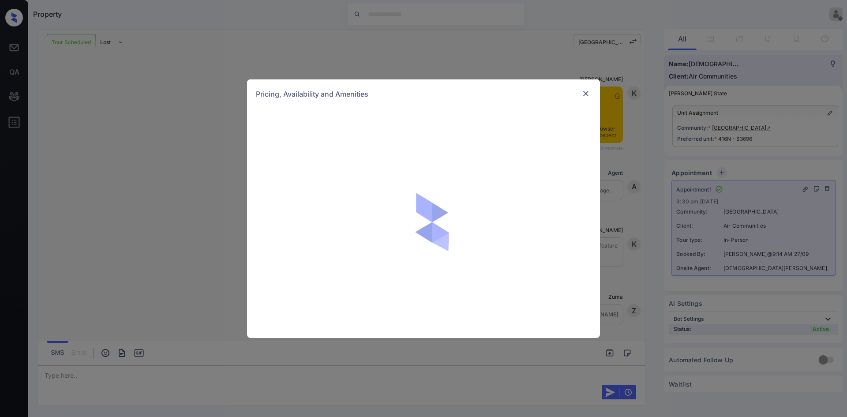
scroll to position [1845, 0]
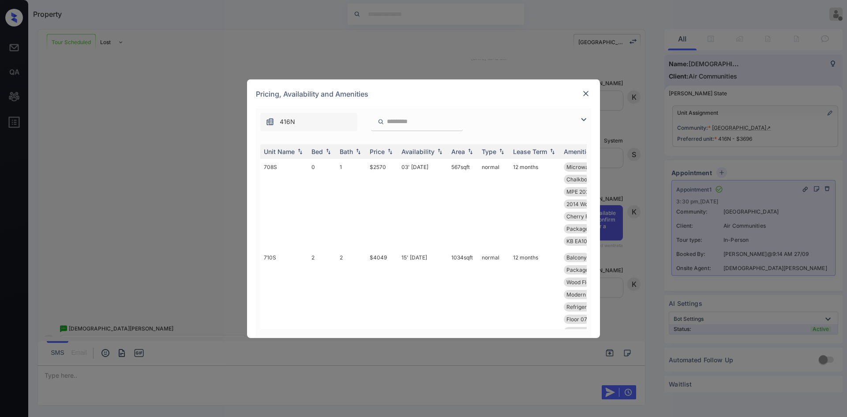
click at [586, 120] on img at bounding box center [583, 119] width 11 height 11
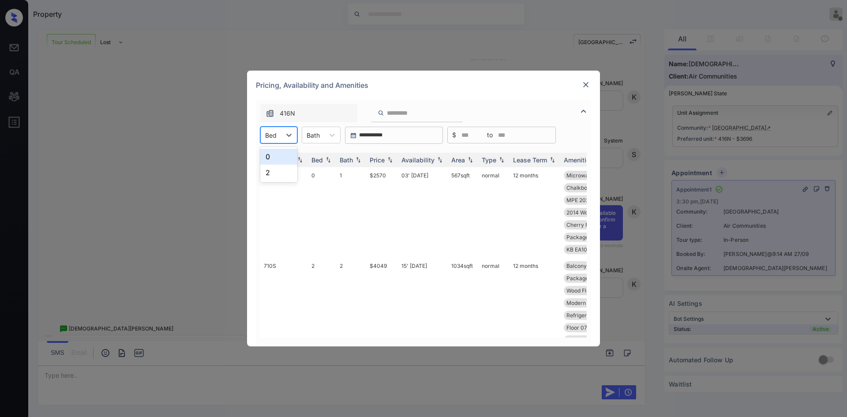
click at [278, 140] on div "Bed" at bounding box center [271, 135] width 20 height 13
click at [273, 170] on div "2" at bounding box center [278, 173] width 37 height 16
click at [318, 136] on div at bounding box center [318, 135] width 13 height 9
click at [318, 172] on div "2" at bounding box center [326, 173] width 39 height 16
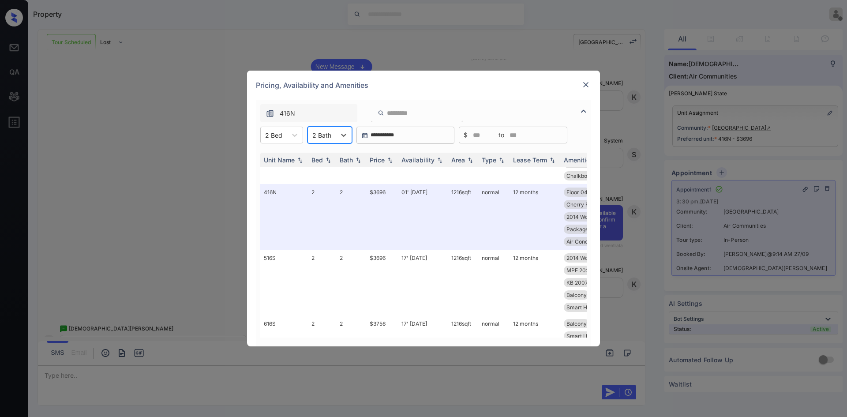
click at [585, 88] on img at bounding box center [585, 84] width 9 height 9
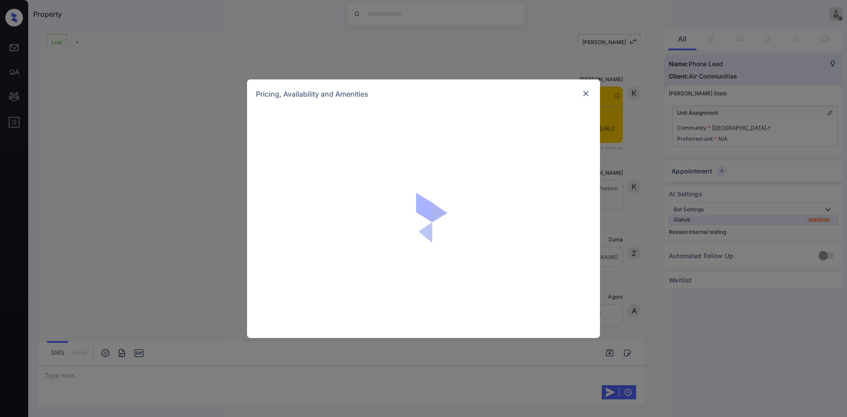
scroll to position [5842, 0]
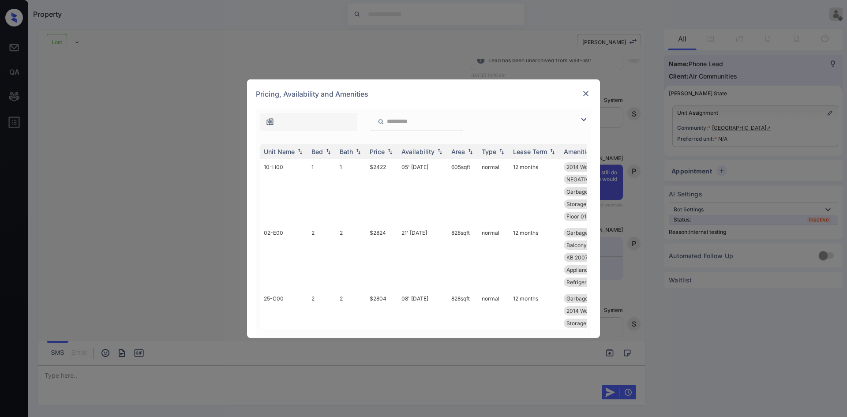
click at [589, 119] on div at bounding box center [585, 119] width 11 height 11
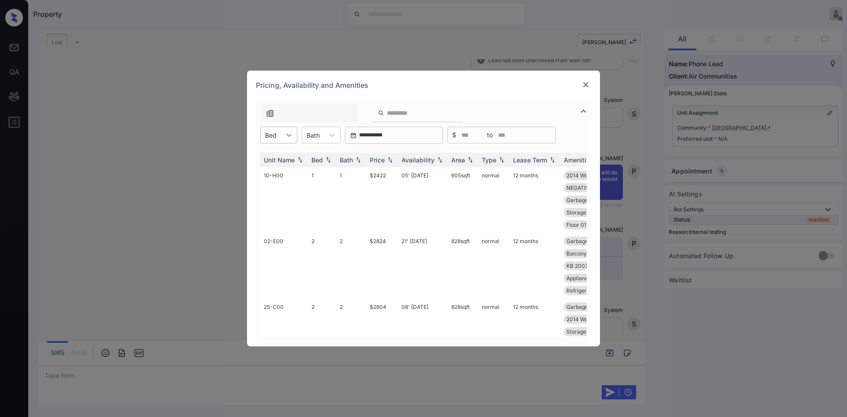
click at [291, 138] on icon at bounding box center [289, 135] width 9 height 9
click at [588, 82] on img at bounding box center [585, 84] width 9 height 9
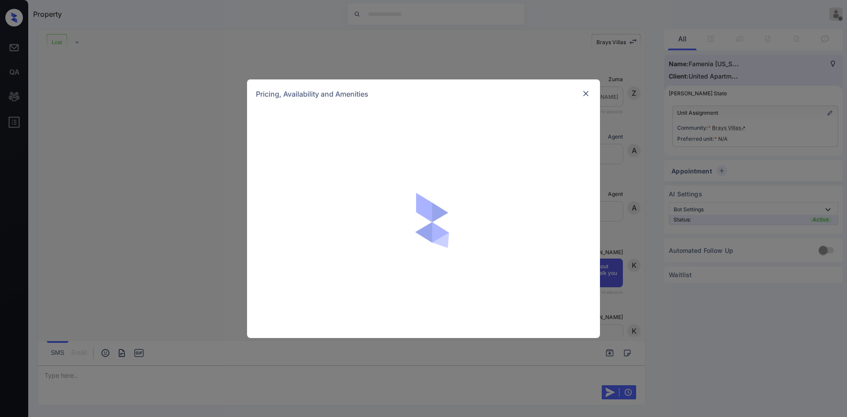
scroll to position [1211, 0]
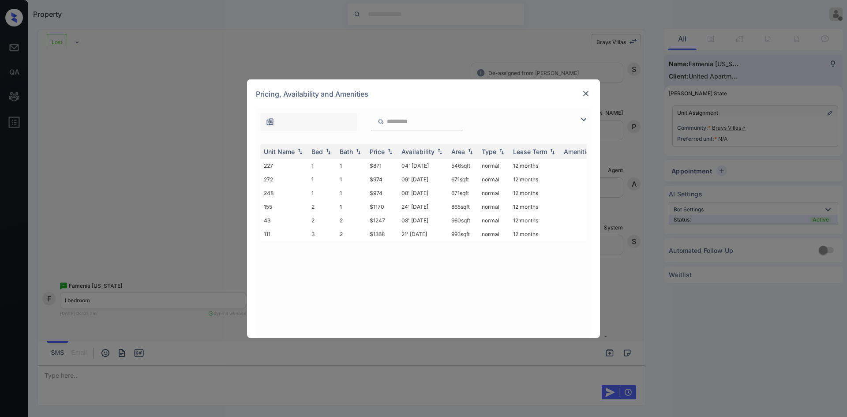
click at [586, 95] on img at bounding box center [585, 93] width 9 height 9
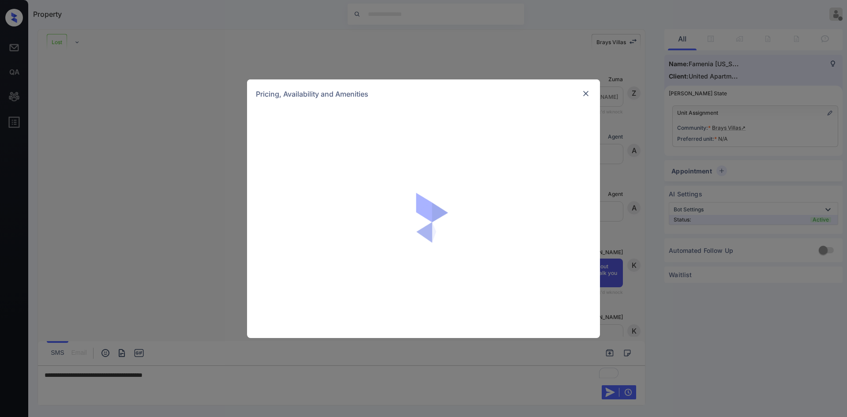
scroll to position [1255, 0]
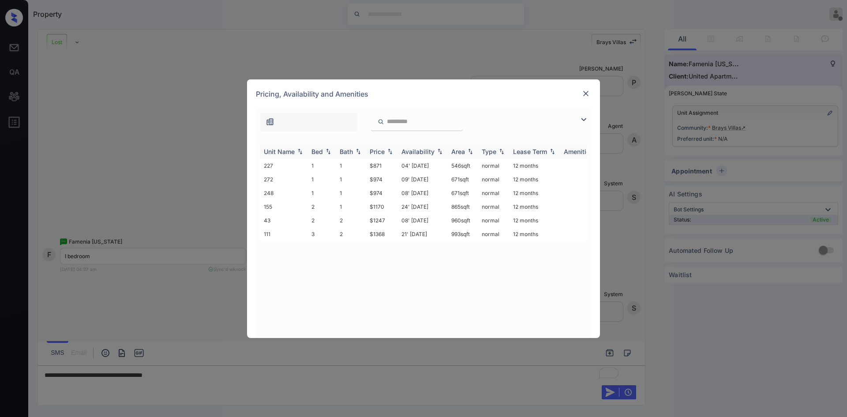
click at [382, 152] on div "Price" at bounding box center [377, 151] width 15 height 7
click at [385, 165] on td "$871" at bounding box center [382, 166] width 32 height 14
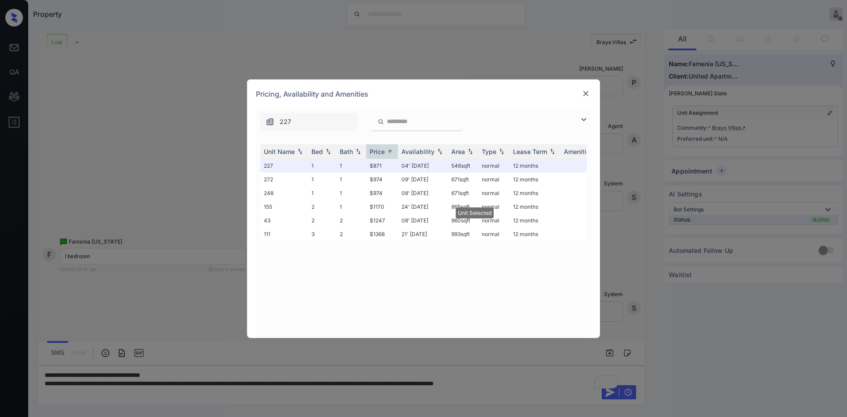
click at [586, 91] on img at bounding box center [585, 93] width 9 height 9
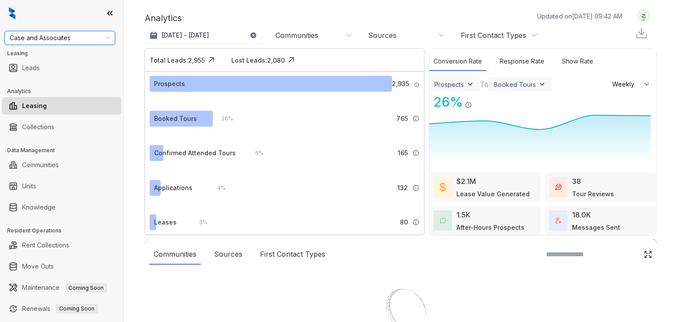
select select "******"
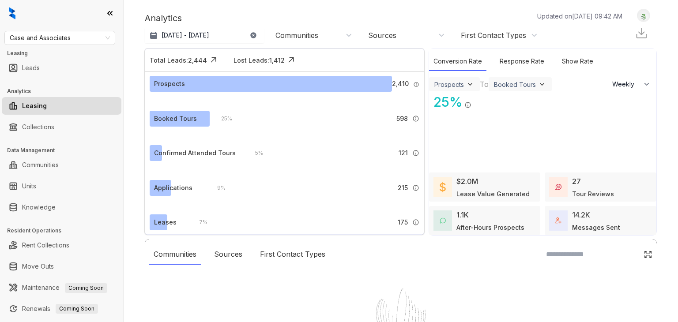
select select "******"
drag, startPoint x: 0, startPoint y: 0, endPoint x: 49, endPoint y: 211, distance: 216.6
click at [49, 211] on link "Knowledge" at bounding box center [39, 207] width 34 height 18
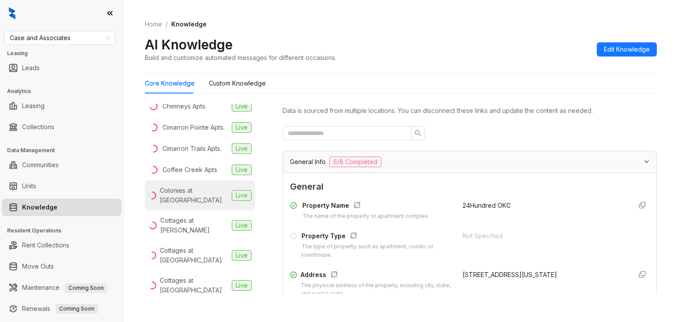
scroll to position [309, 0]
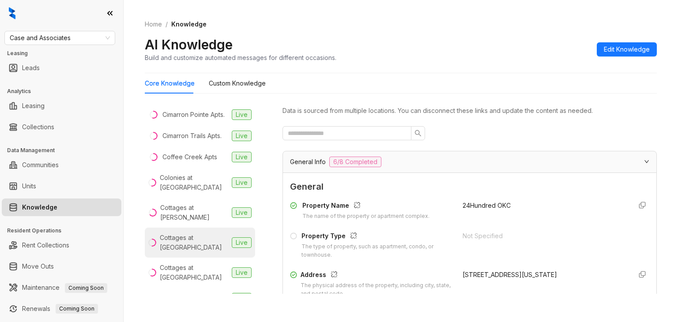
click at [183, 252] on div "Cottages at Crestview" at bounding box center [194, 242] width 68 height 19
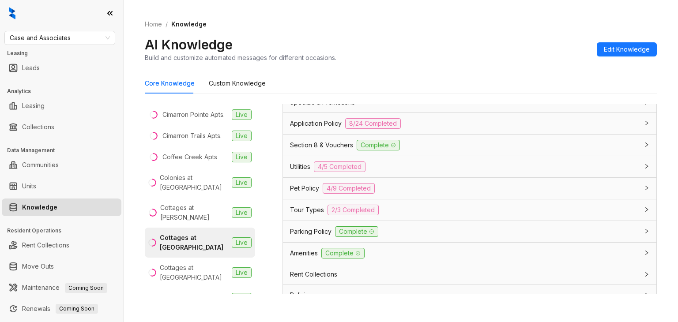
scroll to position [618, 0]
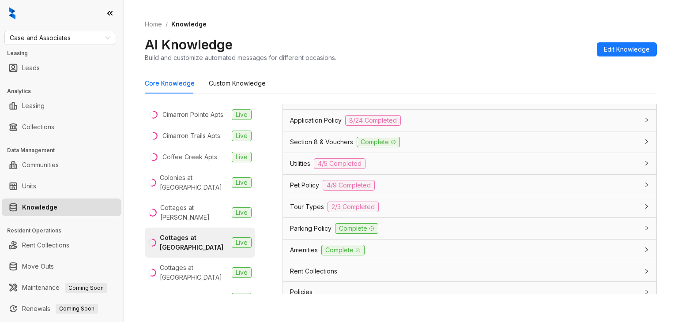
click at [311, 125] on span "Application Policy" at bounding box center [316, 121] width 52 height 10
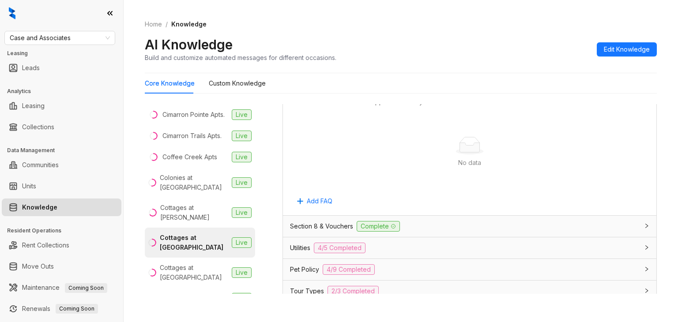
scroll to position [1846, 0]
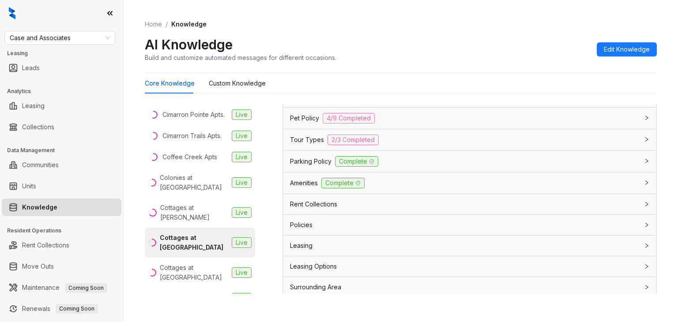
click at [295, 256] on div "Leasing Options" at bounding box center [469, 266] width 373 height 20
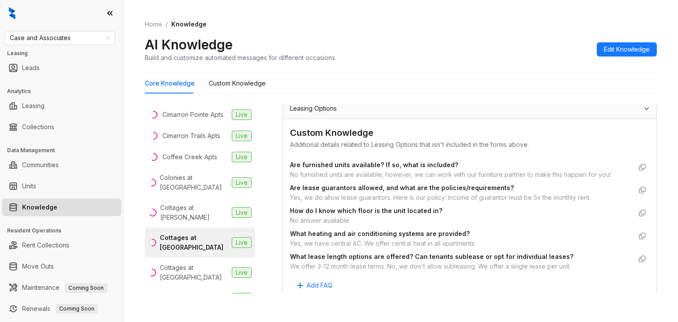
scroll to position [2026, 0]
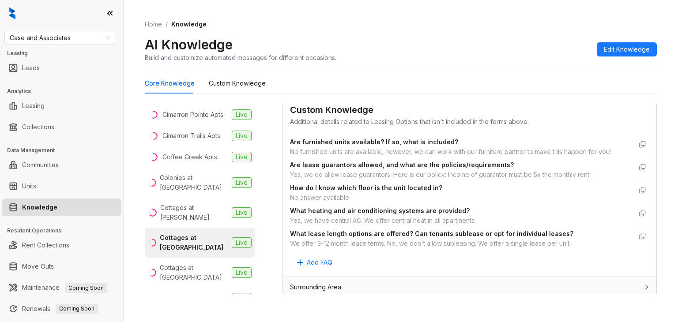
click at [305, 303] on div "Fee" at bounding box center [464, 308] width 348 height 10
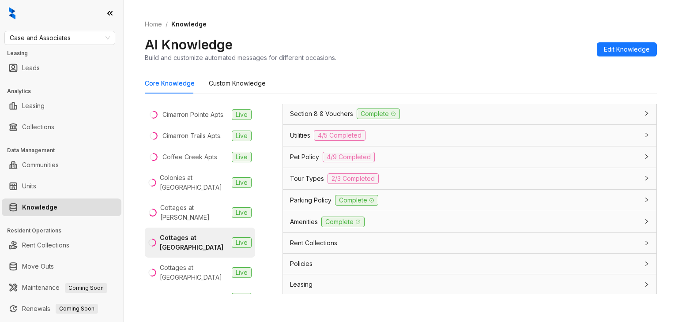
click at [307, 300] on span "Leasing Options" at bounding box center [313, 305] width 47 height 10
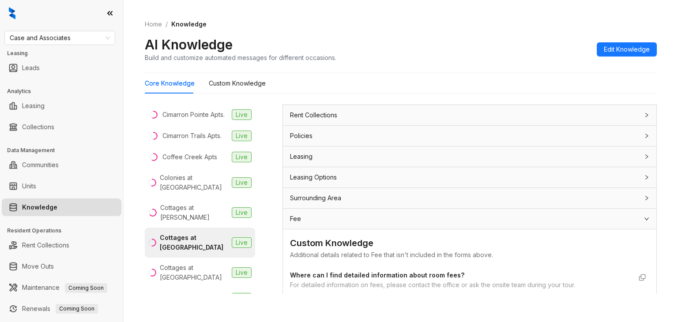
scroll to position [1891, 0]
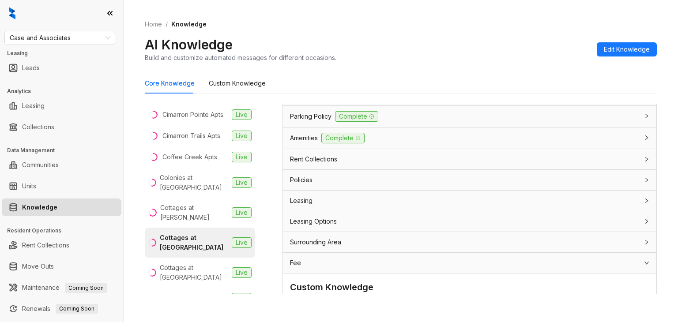
click at [304, 217] on span "Leasing Options" at bounding box center [313, 222] width 47 height 10
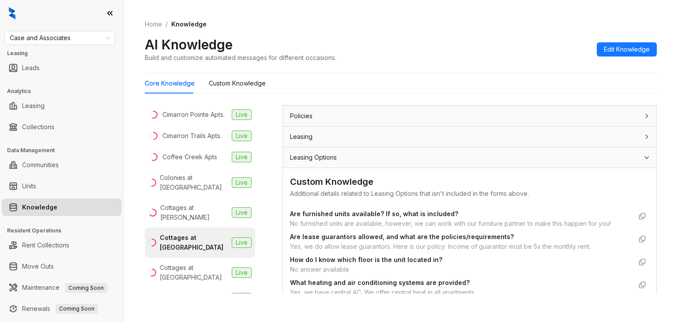
scroll to position [1935, 0]
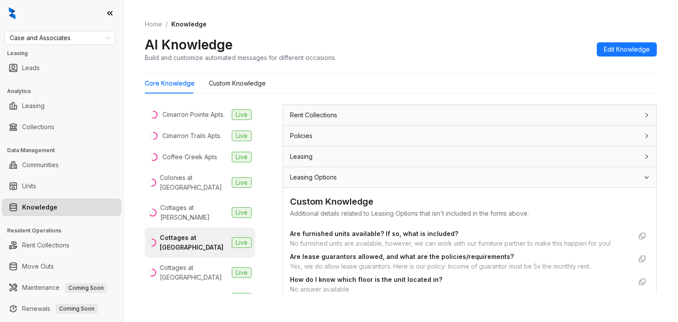
click at [305, 188] on div "Custom Knowledge Additional details related to Leasing Options that isn't inclu…" at bounding box center [469, 278] width 373 height 180
click at [304, 172] on span "Leasing Options" at bounding box center [313, 177] width 47 height 10
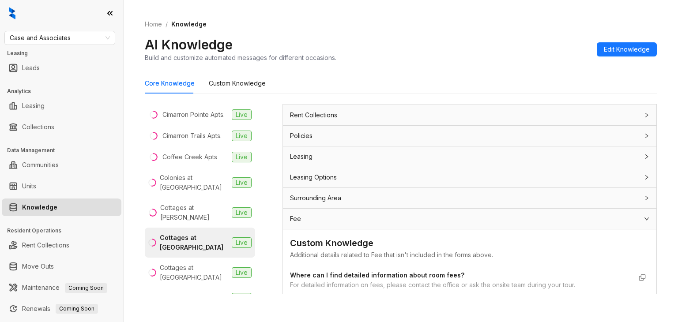
click at [315, 152] on div "Leasing" at bounding box center [464, 157] width 348 height 10
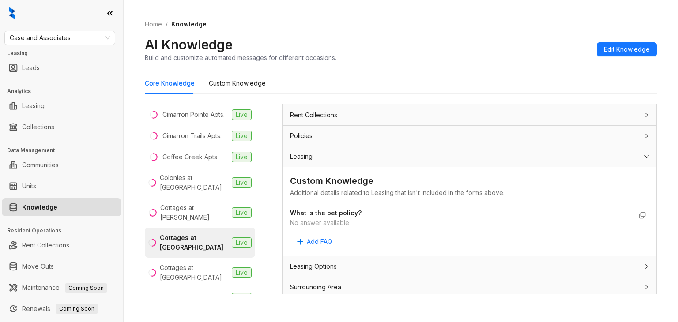
click at [318, 152] on div "Leasing" at bounding box center [464, 157] width 348 height 10
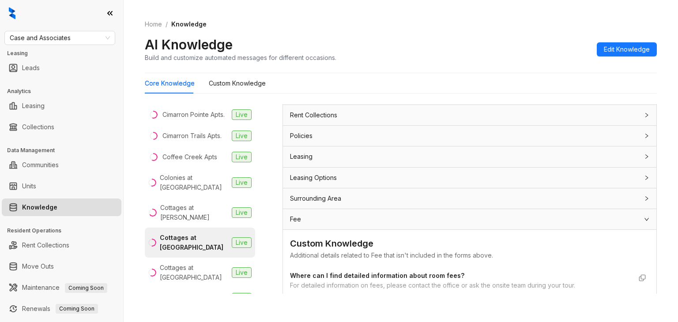
scroll to position [1846, 0]
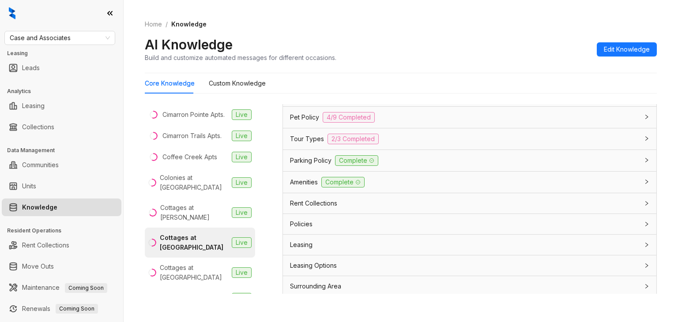
click at [315, 219] on div "Policies" at bounding box center [464, 224] width 348 height 10
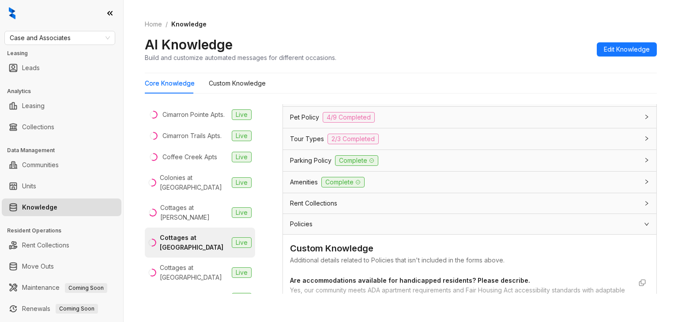
click at [315, 219] on div "Policies" at bounding box center [464, 224] width 348 height 10
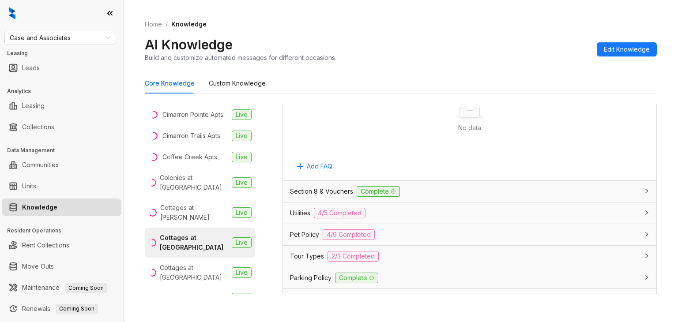
scroll to position [1714, 0]
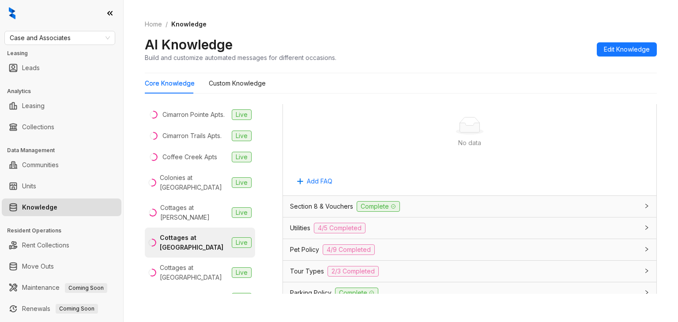
click at [303, 196] on div "Section 8 & Vouchers Complete" at bounding box center [469, 206] width 373 height 21
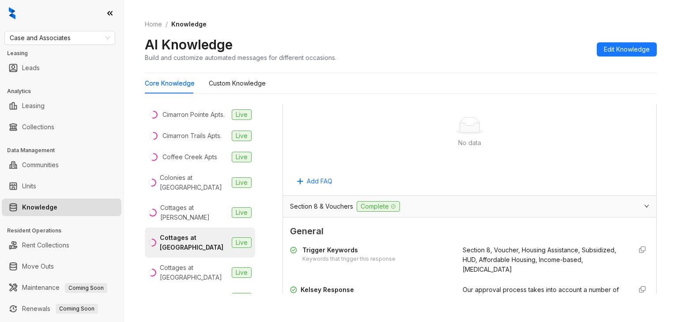
click at [311, 202] on span "Section 8 & Vouchers" at bounding box center [321, 207] width 63 height 10
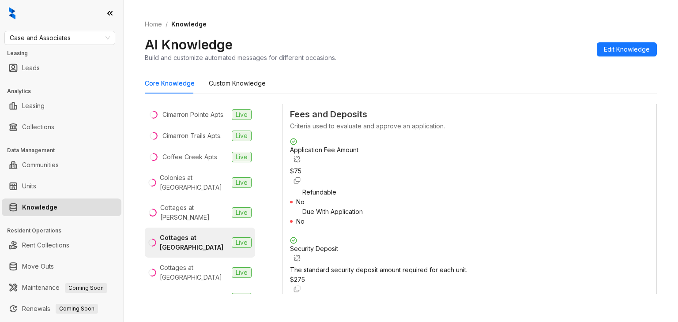
scroll to position [964, 0]
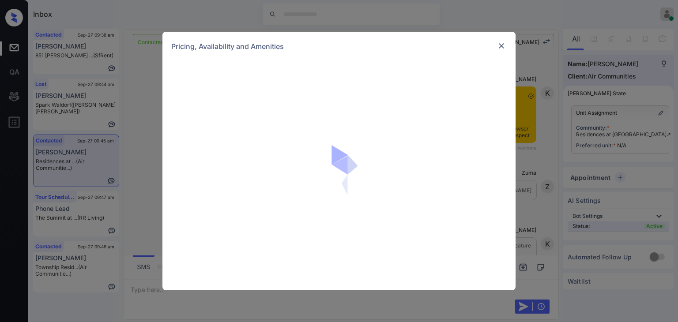
scroll to position [662, 0]
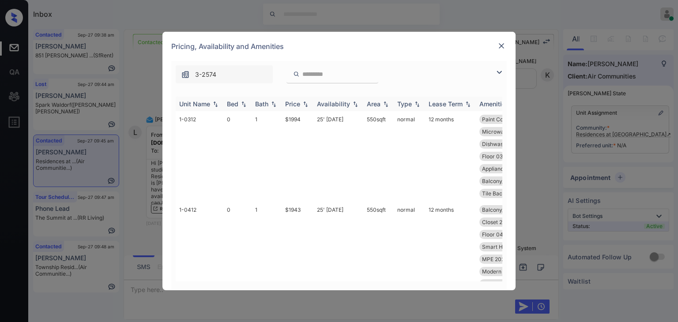
click at [298, 103] on div "Price" at bounding box center [292, 103] width 15 height 7
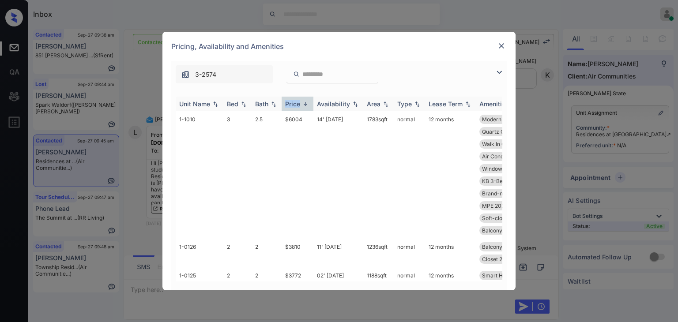
click at [298, 103] on div "Price" at bounding box center [292, 103] width 15 height 7
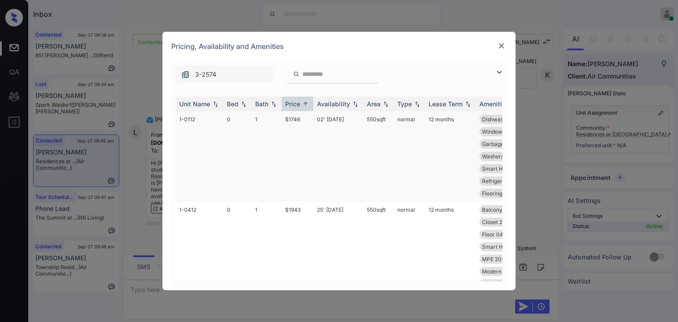
click at [293, 118] on td "$1746" at bounding box center [297, 156] width 32 height 90
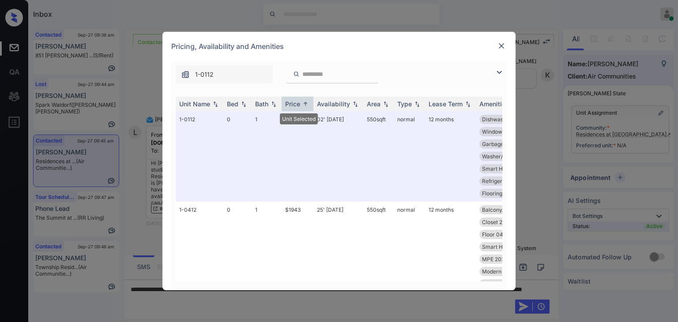
click at [499, 43] on img at bounding box center [501, 45] width 9 height 9
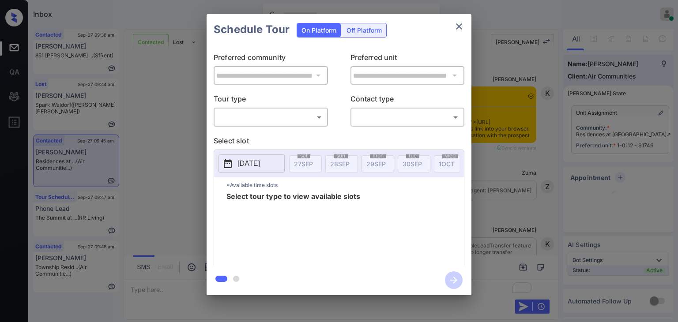
scroll to position [662, 0]
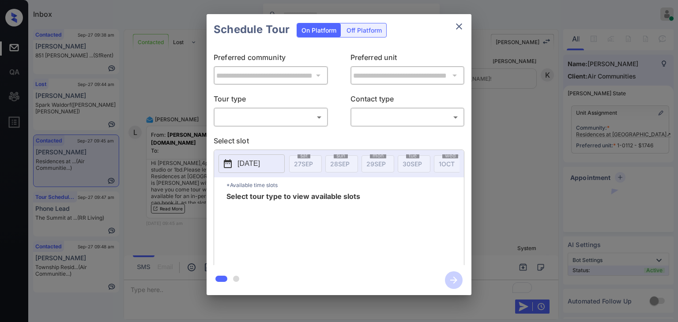
click at [322, 115] on body "Inbox Ajaya G Online Set yourself offline Set yourself on break Profile Switch …" at bounding box center [339, 161] width 678 height 322
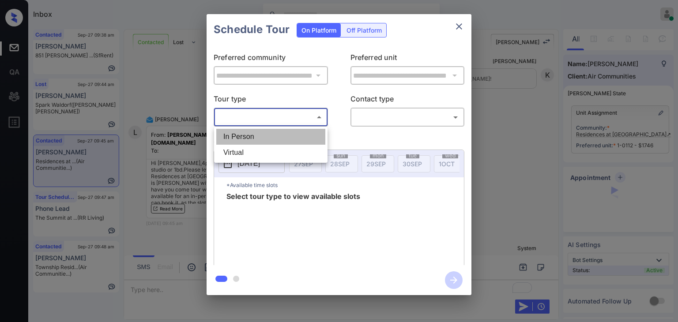
click at [309, 134] on li "In Person" at bounding box center [270, 137] width 109 height 16
type input "********"
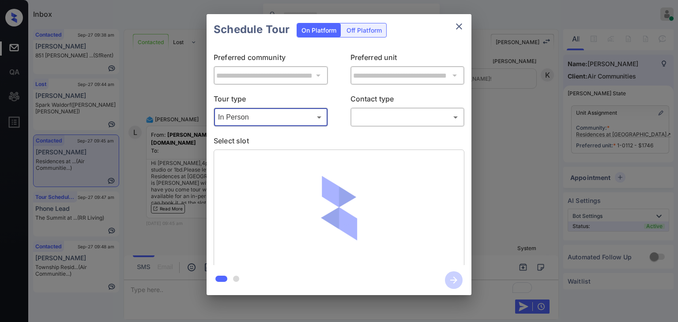
click at [371, 119] on body "Inbox Ajaya G Online Set yourself offline Set yourself on break Profile Switch …" at bounding box center [339, 161] width 678 height 322
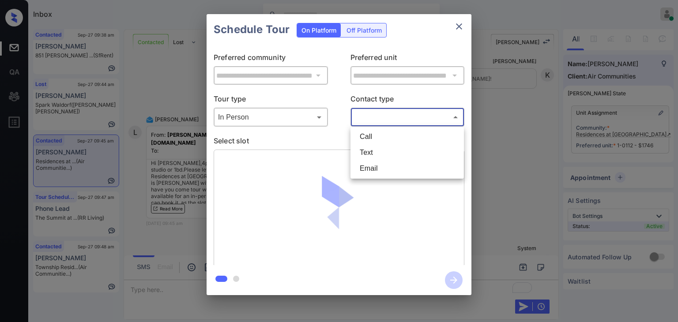
click at [374, 151] on li "Text" at bounding box center [406, 153] width 109 height 16
type input "****"
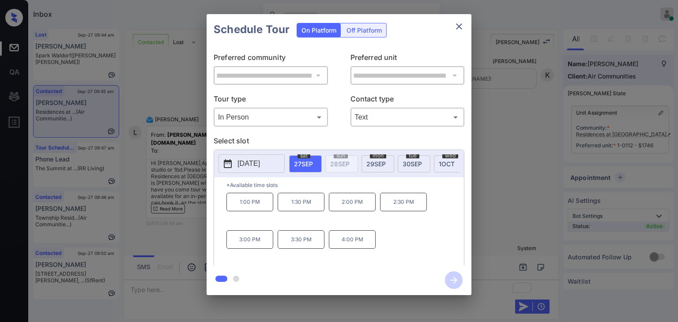
click at [493, 196] on div "**********" at bounding box center [339, 154] width 678 height 309
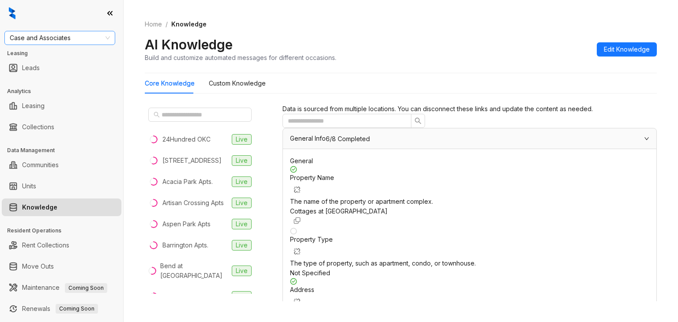
click at [79, 39] on span "Case and Associates" at bounding box center [60, 37] width 100 height 13
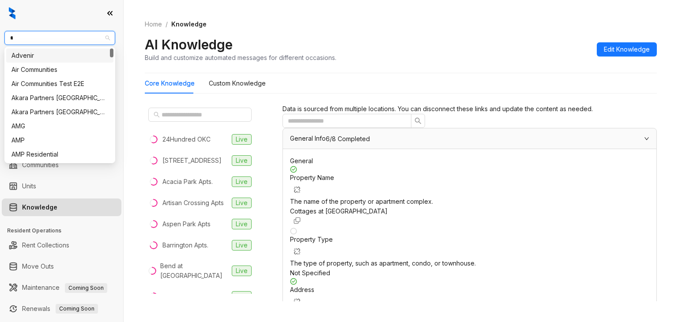
type input "**"
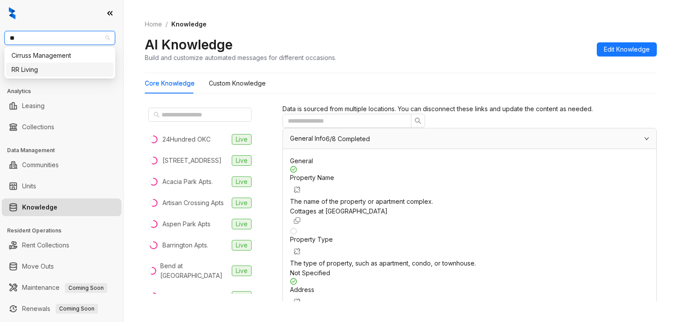
click at [46, 69] on div "RR Living" at bounding box center [59, 70] width 97 height 10
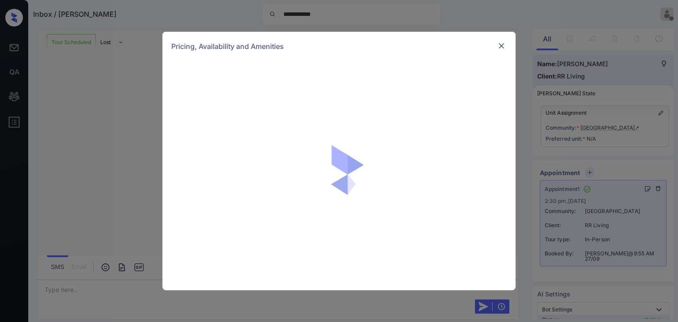
scroll to position [691, 0]
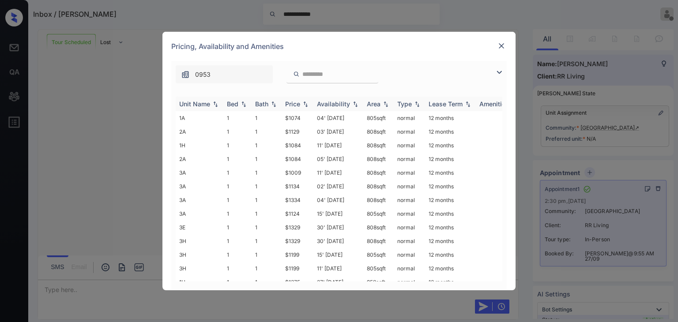
click at [298, 105] on div "Price" at bounding box center [292, 103] width 15 height 7
click at [295, 116] on td "$1009" at bounding box center [297, 118] width 32 height 14
click at [294, 116] on td "$1009" at bounding box center [297, 118] width 32 height 14
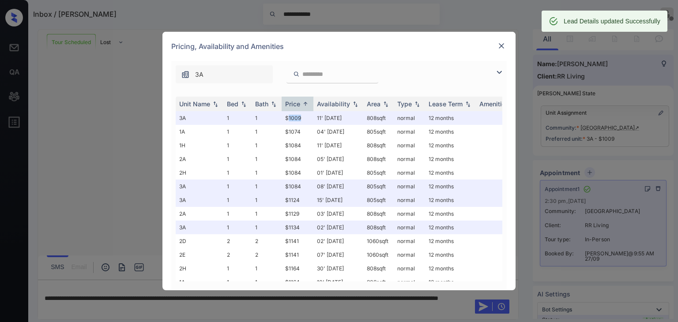
click at [499, 46] on img at bounding box center [501, 45] width 9 height 9
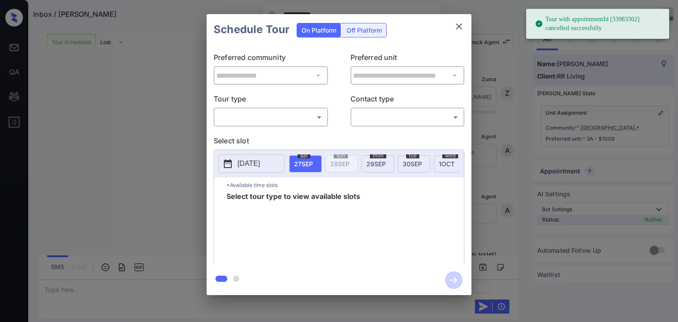
scroll to position [823, 0]
click at [307, 120] on body "**********" at bounding box center [339, 161] width 678 height 322
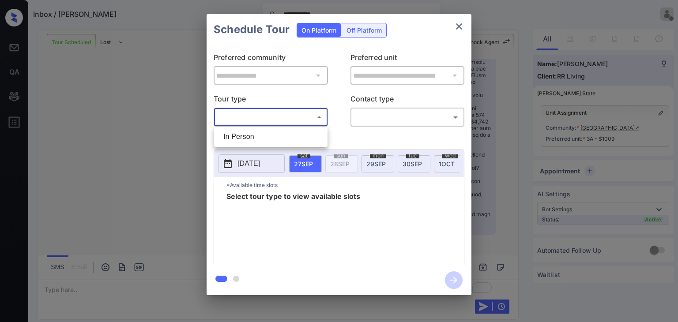
click at [458, 27] on div at bounding box center [339, 161] width 678 height 322
click at [459, 25] on icon "close" at bounding box center [458, 26] width 11 height 11
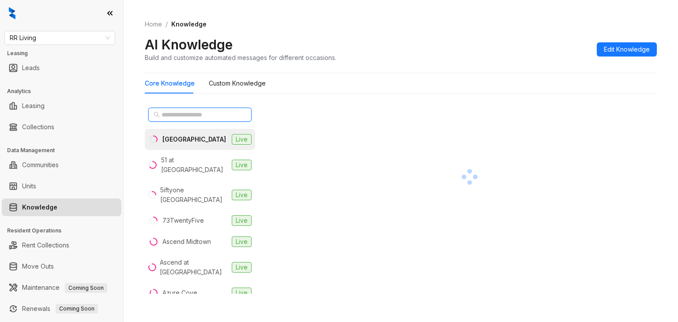
click at [180, 115] on input "text" at bounding box center [200, 115] width 78 height 10
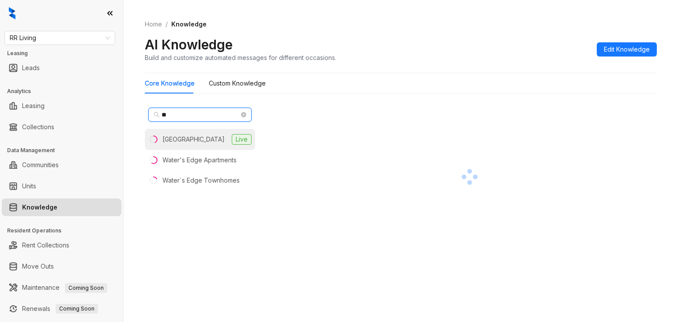
type input "**"
click at [187, 138] on div "[GEOGRAPHIC_DATA]" at bounding box center [193, 140] width 62 height 10
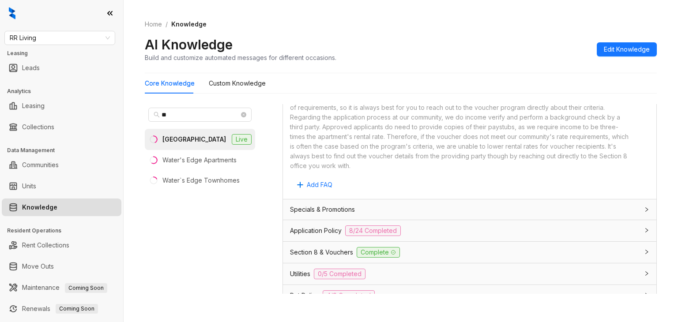
scroll to position [618, 0]
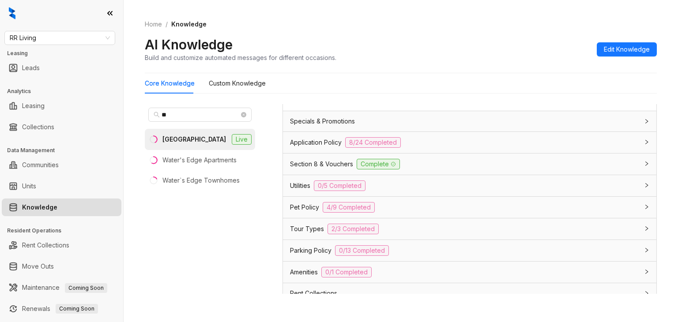
drag, startPoint x: 307, startPoint y: 225, endPoint x: 348, endPoint y: 225, distance: 41.5
click at [307, 225] on span "Tour Types" at bounding box center [307, 229] width 34 height 10
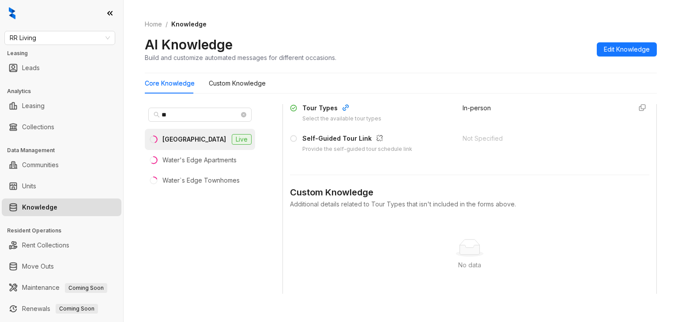
scroll to position [750, 0]
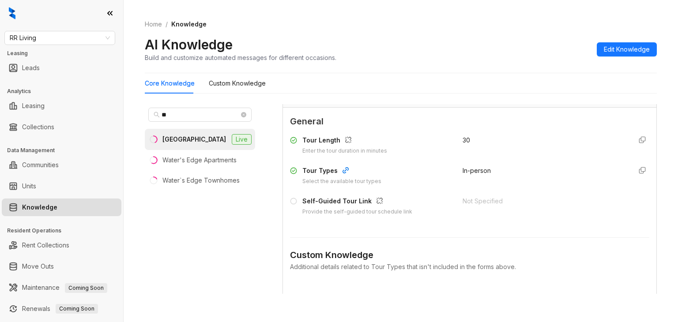
click at [588, 227] on div "Custom Knowledge Additional details related to Tour Types that isn't included i…" at bounding box center [469, 300] width 359 height 146
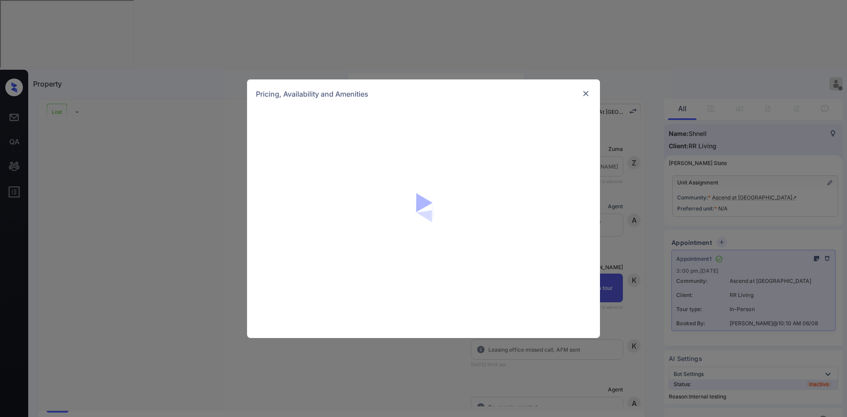
scroll to position [12945, 0]
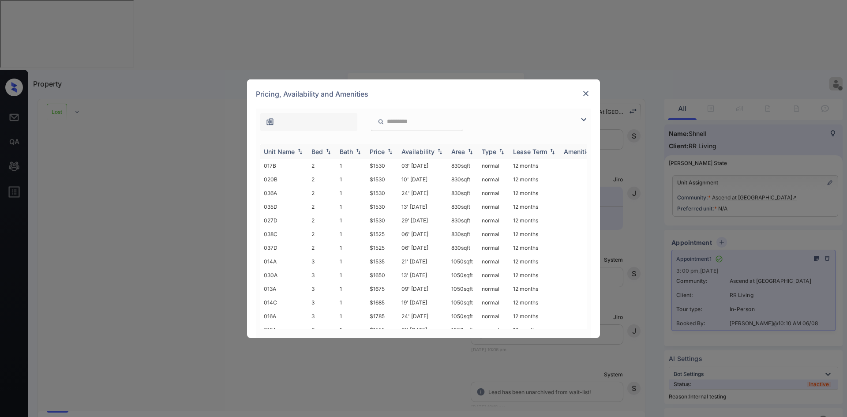
click at [377, 154] on div "Price" at bounding box center [377, 151] width 15 height 7
click at [580, 96] on div at bounding box center [585, 93] width 11 height 11
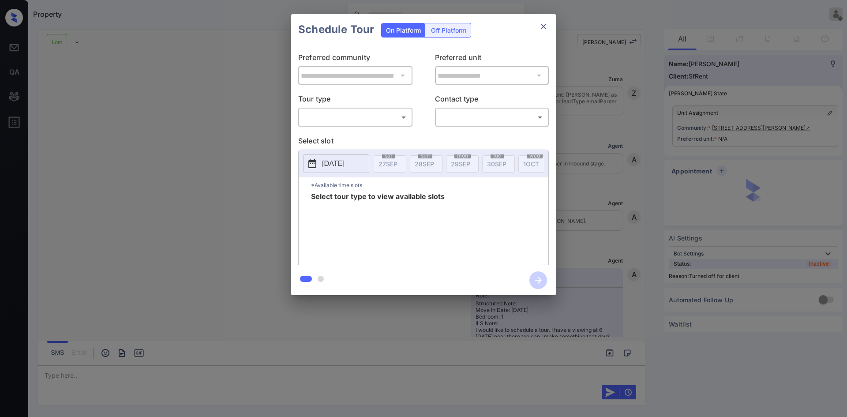
scroll to position [792, 0]
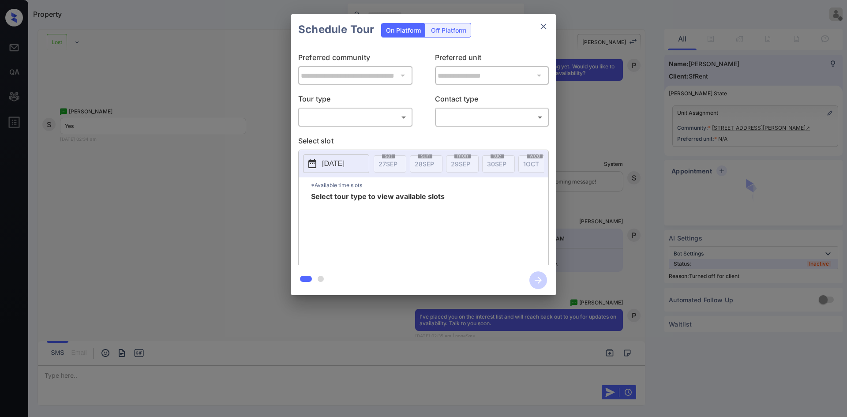
click at [547, 23] on icon "close" at bounding box center [543, 26] width 11 height 11
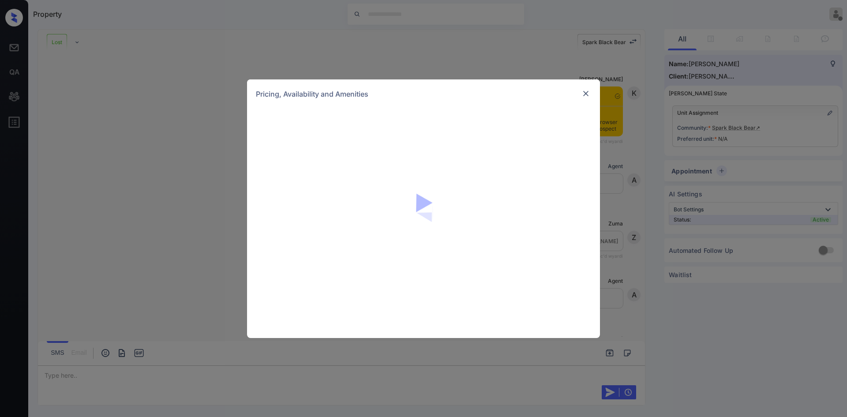
scroll to position [1661, 0]
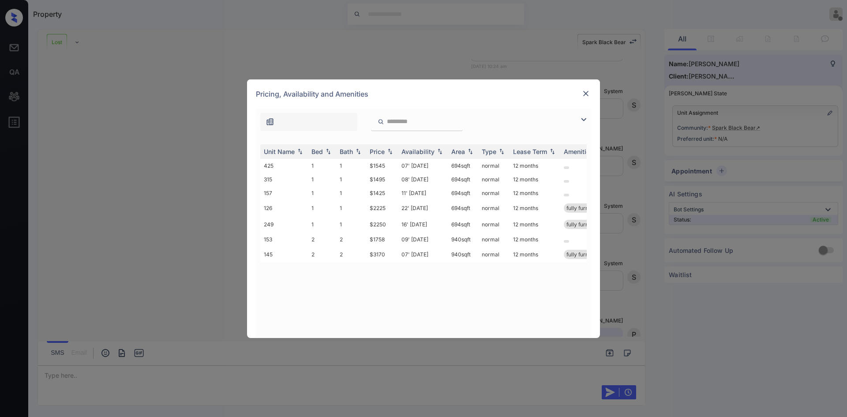
click at [584, 94] on img at bounding box center [585, 93] width 9 height 9
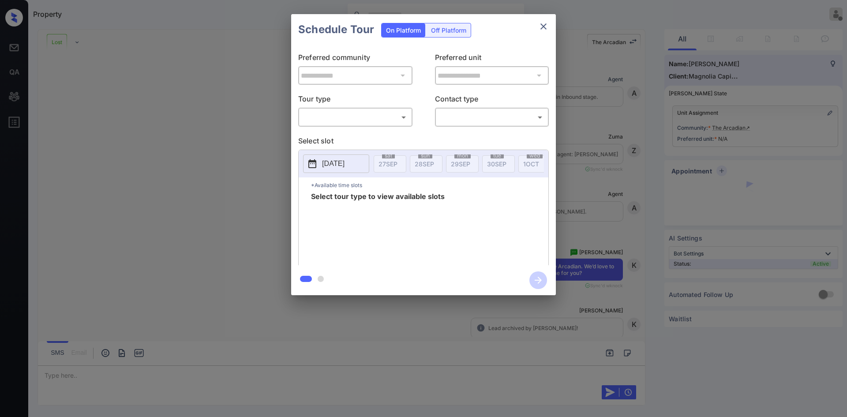
scroll to position [539, 0]
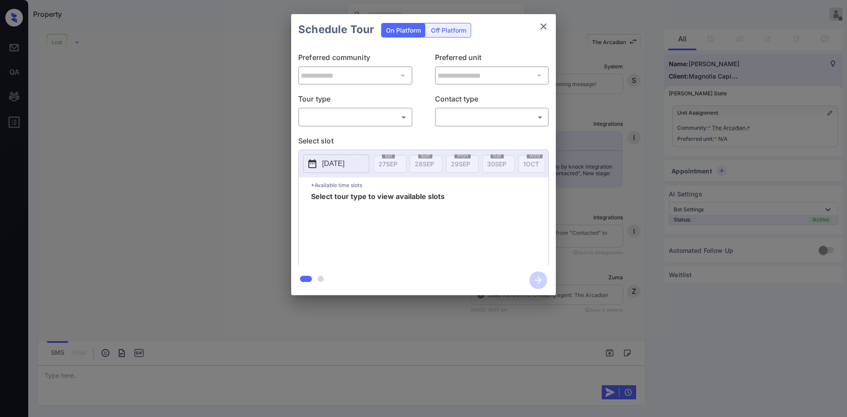
click at [350, 124] on body "Property [PERSON_NAME] G Offline Set yourself online Set yourself on break Prof…" at bounding box center [423, 208] width 847 height 417
click at [539, 30] on div at bounding box center [423, 208] width 847 height 417
click at [542, 26] on icon "close" at bounding box center [543, 26] width 11 height 11
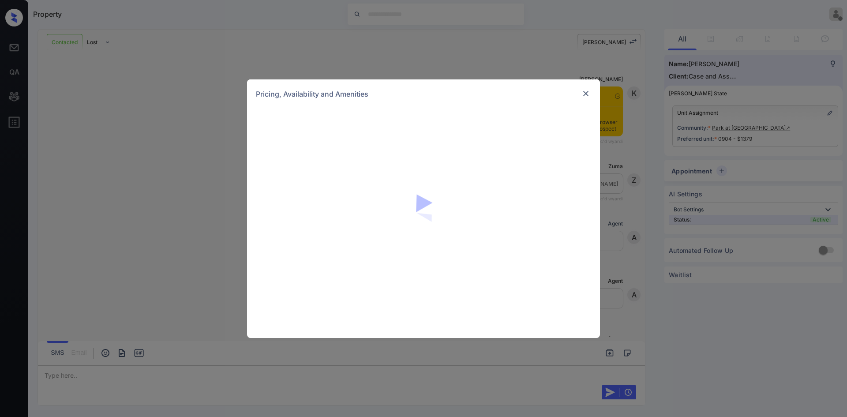
scroll to position [678, 0]
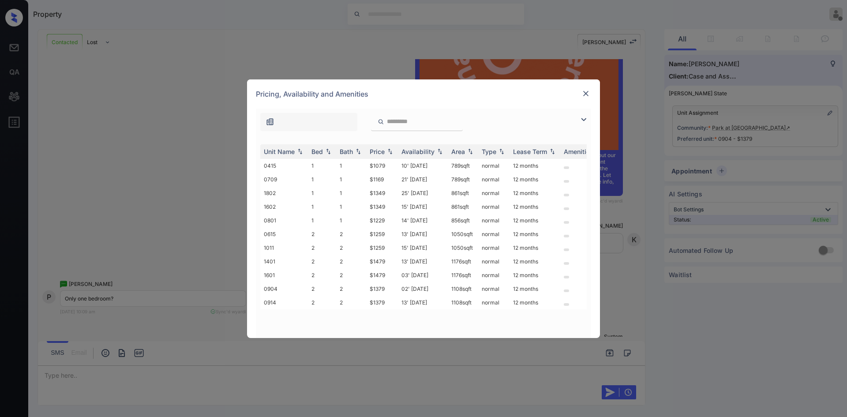
drag, startPoint x: 584, startPoint y: 118, endPoint x: 570, endPoint y: 114, distance: 14.1
click at [583, 117] on img at bounding box center [583, 119] width 11 height 11
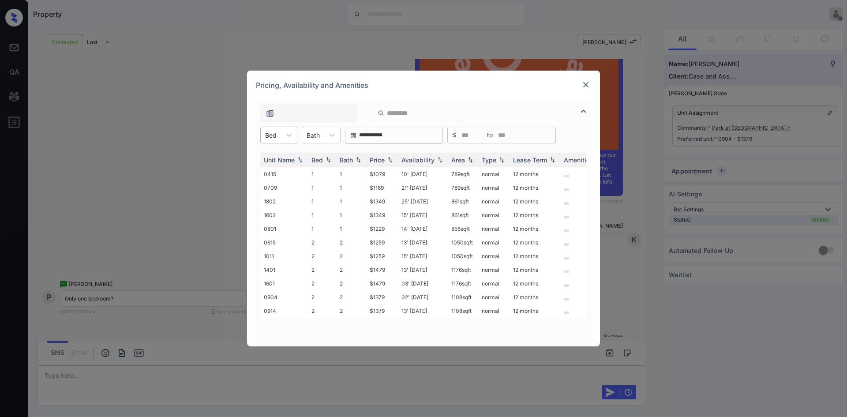
click at [279, 138] on div "Bed" at bounding box center [271, 135] width 20 height 13
click at [282, 175] on div "2" at bounding box center [278, 173] width 37 height 16
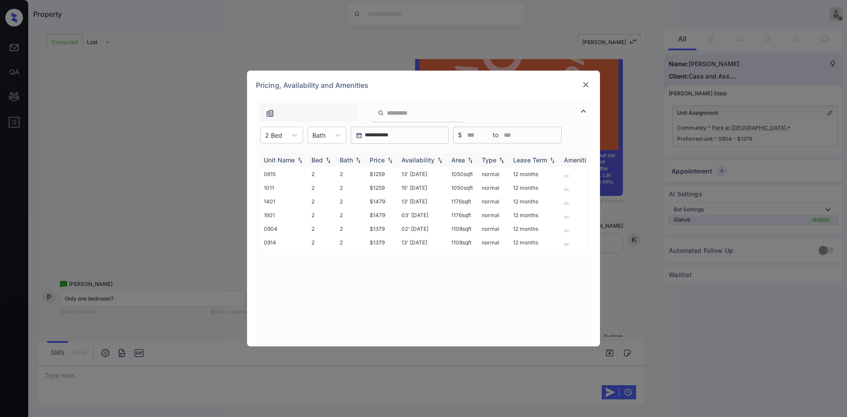
click at [379, 162] on div "Price" at bounding box center [377, 159] width 15 height 7
click at [584, 82] on img at bounding box center [585, 84] width 9 height 9
